Goal: Transaction & Acquisition: Purchase product/service

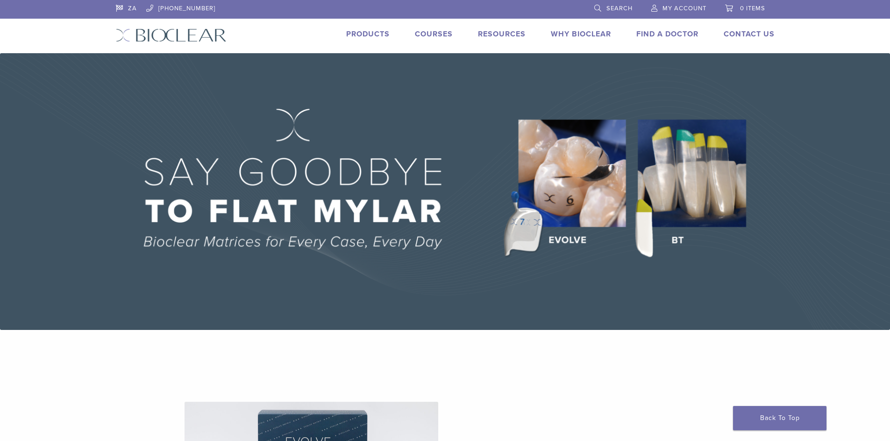
click at [688, 5] on span "My Account" at bounding box center [684, 8] width 44 height 7
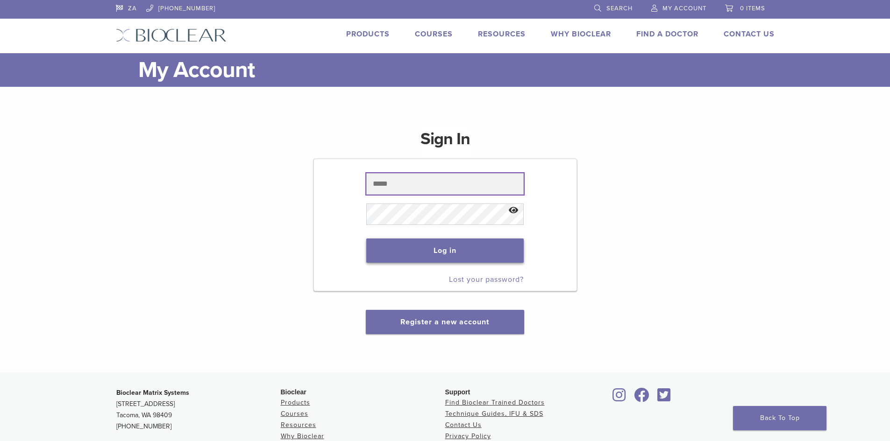
type input "**********"
click at [406, 257] on button "Log in" at bounding box center [444, 251] width 157 height 24
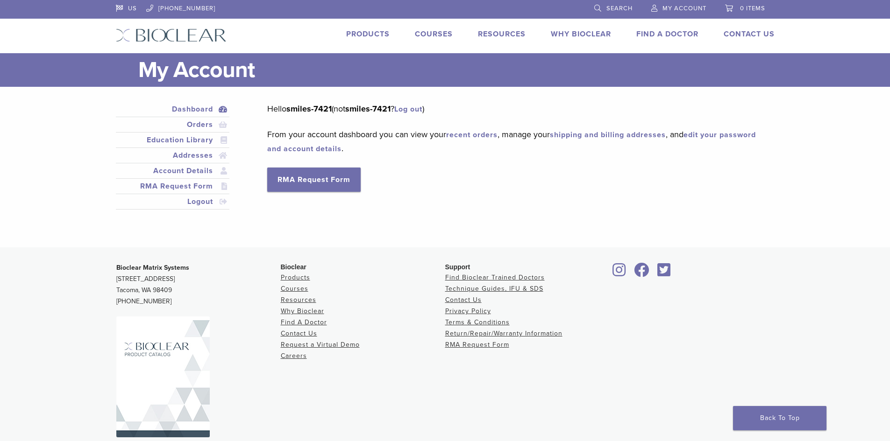
click at [369, 32] on link "Products" at bounding box center [367, 33] width 43 height 9
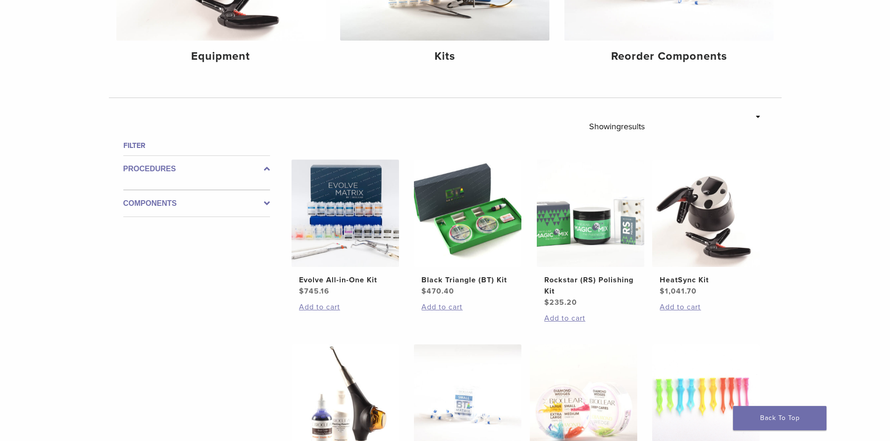
scroll to position [140, 0]
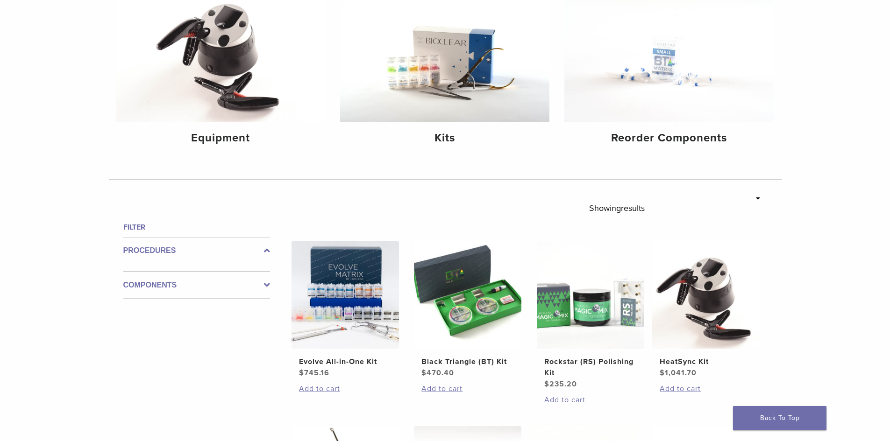
click at [268, 251] on icon at bounding box center [267, 250] width 6 height 11
click at [262, 280] on label "Components" at bounding box center [196, 285] width 147 height 11
click at [262, 280] on label "Components" at bounding box center [196, 277] width 147 height 11
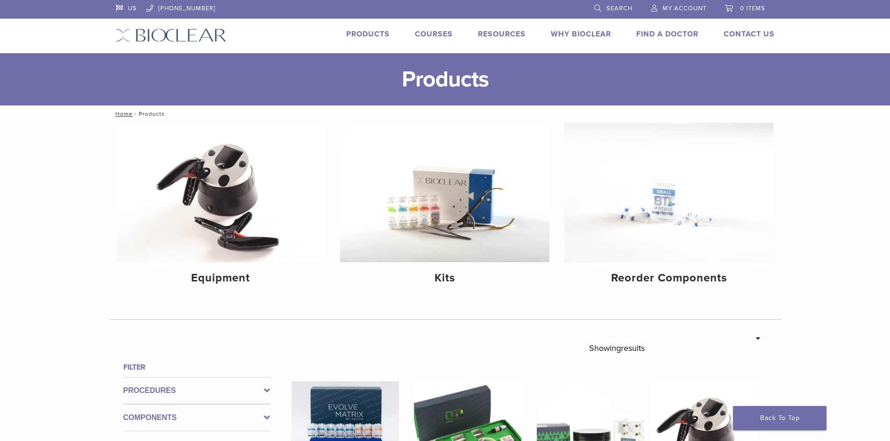
scroll to position [0, 0]
click at [612, 7] on span "Search" at bounding box center [619, 8] width 26 height 7
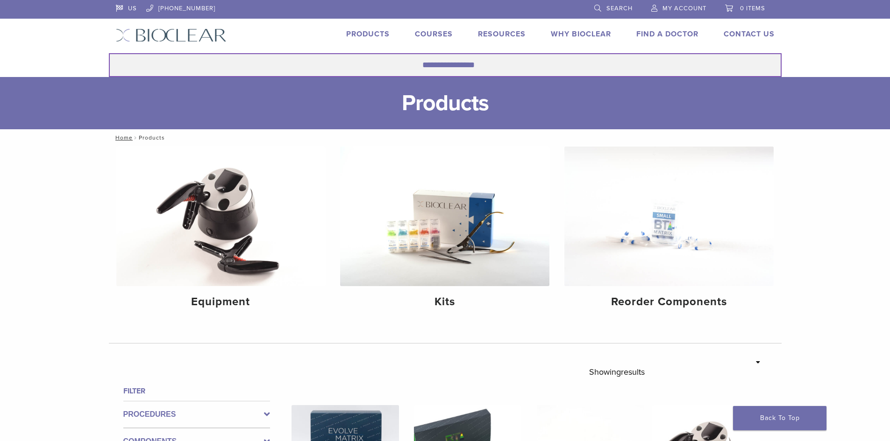
click at [544, 68] on input "Search for:" at bounding box center [445, 65] width 673 height 24
type input "**********"
click at [108, 53] on button "Search" at bounding box center [108, 53] width 0 height 0
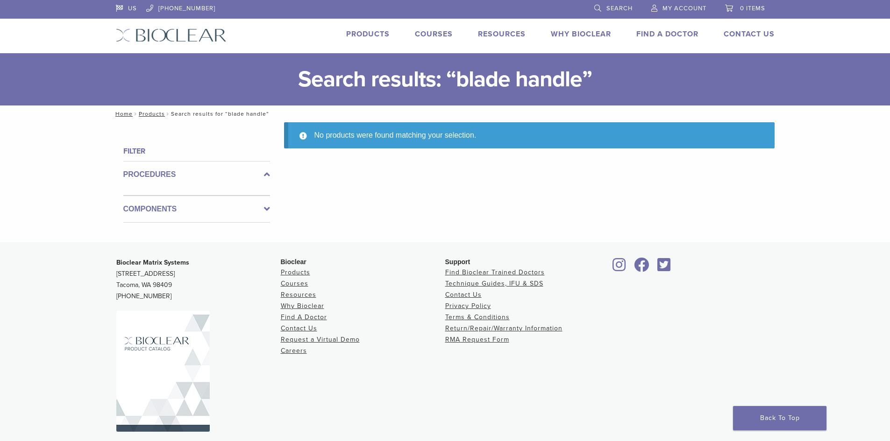
click at [602, 7] on link "Search" at bounding box center [613, 7] width 38 height 14
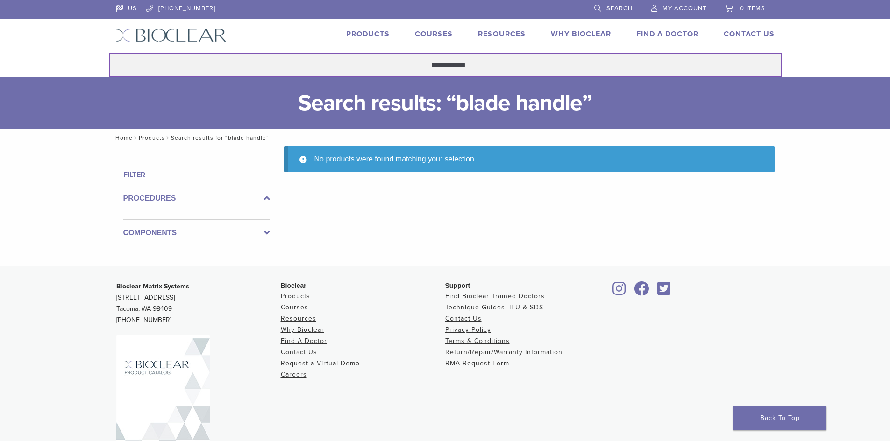
drag, startPoint x: 469, startPoint y: 66, endPoint x: 423, endPoint y: 66, distance: 46.2
click at [423, 66] on input "**********" at bounding box center [445, 65] width 673 height 24
type input "**********"
click at [108, 53] on button "Search" at bounding box center [108, 53] width 0 height 0
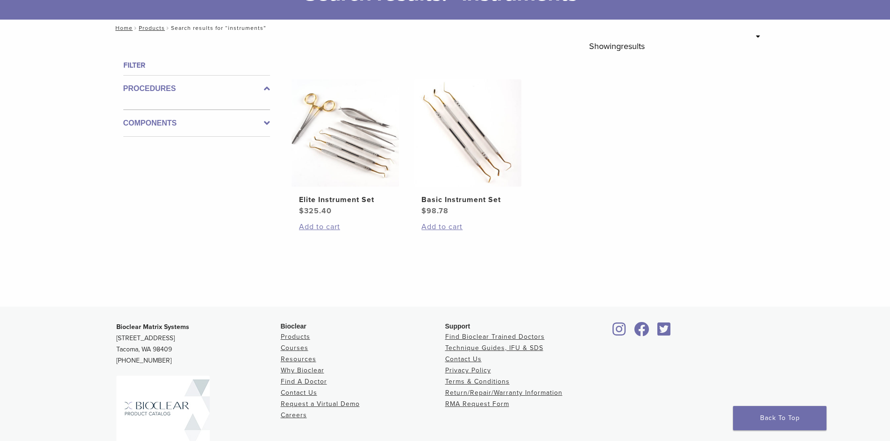
scroll to position [35, 0]
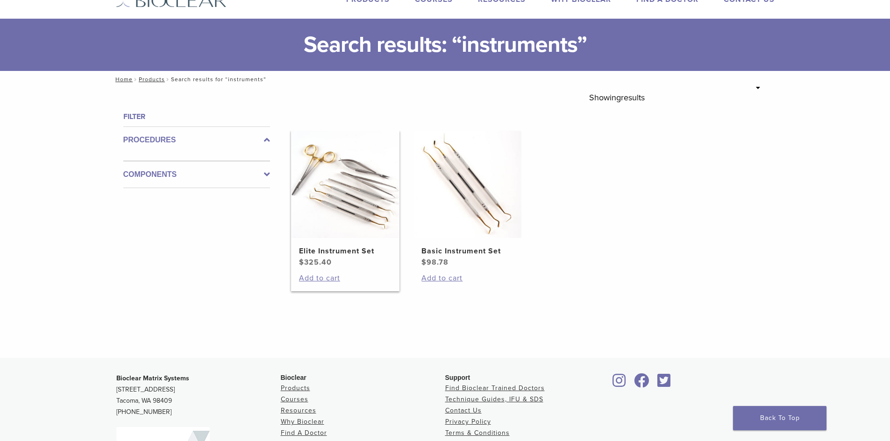
click at [333, 250] on h2 "Elite Instrument Set" at bounding box center [345, 251] width 92 height 11
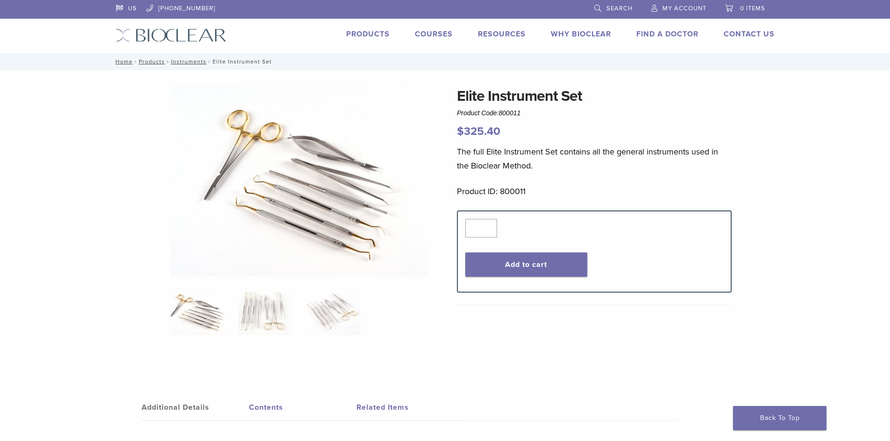
click at [361, 201] on img at bounding box center [299, 181] width 258 height 192
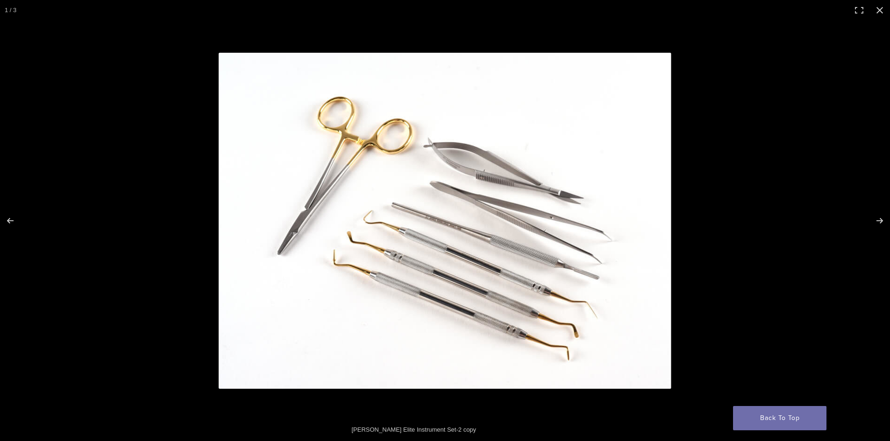
click at [515, 245] on img at bounding box center [445, 221] width 453 height 336
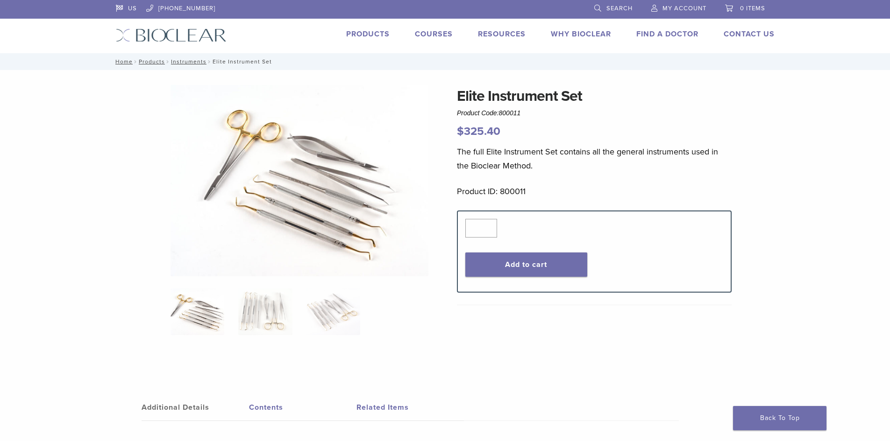
click at [316, 184] on img at bounding box center [299, 181] width 258 height 192
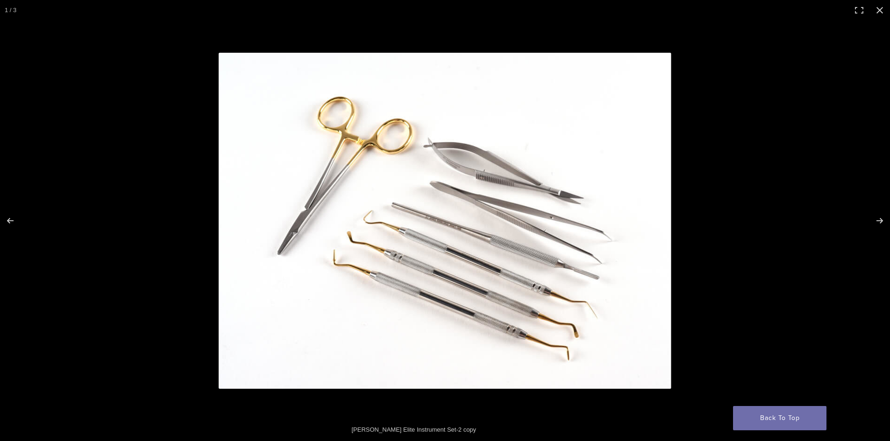
click at [489, 244] on img at bounding box center [445, 221] width 453 height 336
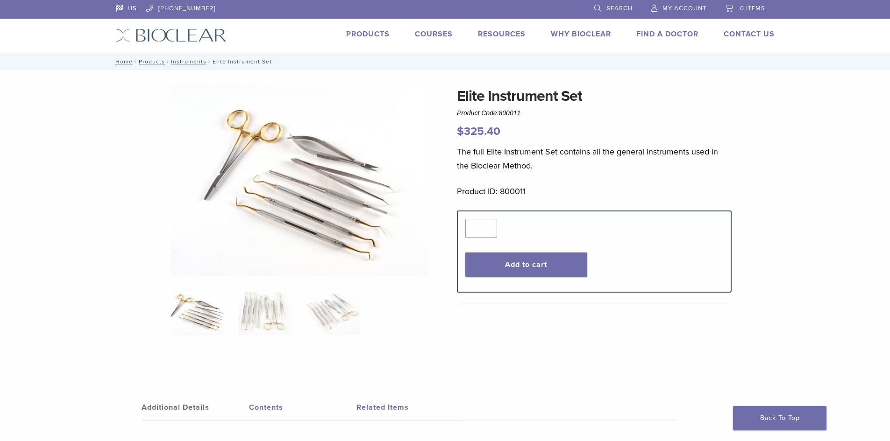
click at [618, 10] on span "Search" at bounding box center [619, 8] width 26 height 7
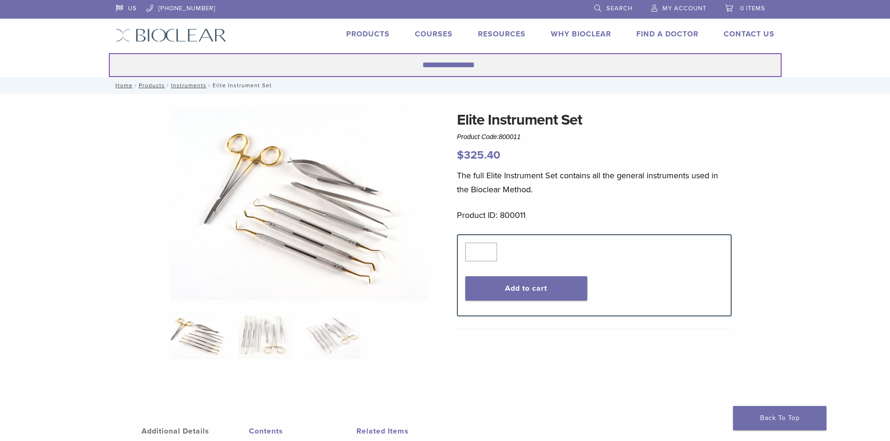
click at [449, 70] on input "Search for:" at bounding box center [445, 65] width 673 height 24
type input "**********"
click at [108, 53] on button "Search" at bounding box center [108, 53] width 0 height 0
